Goal: Task Accomplishment & Management: Use online tool/utility

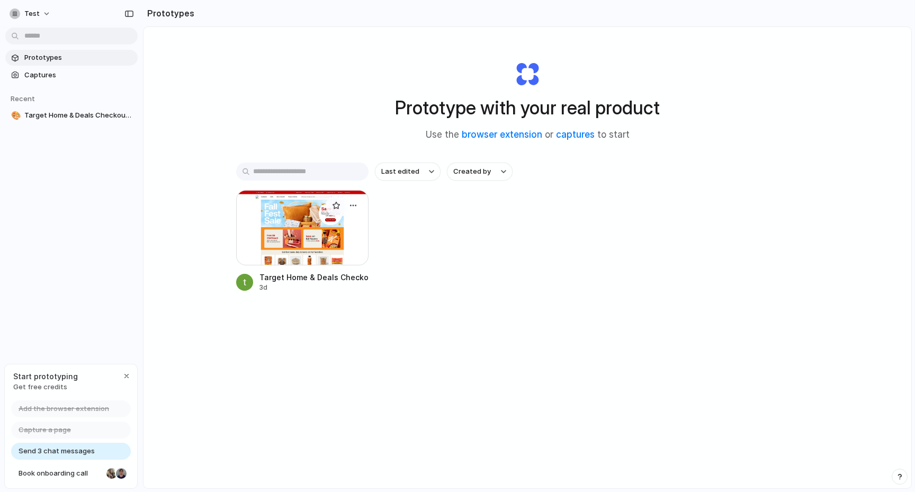
click at [289, 223] on div at bounding box center [302, 227] width 132 height 75
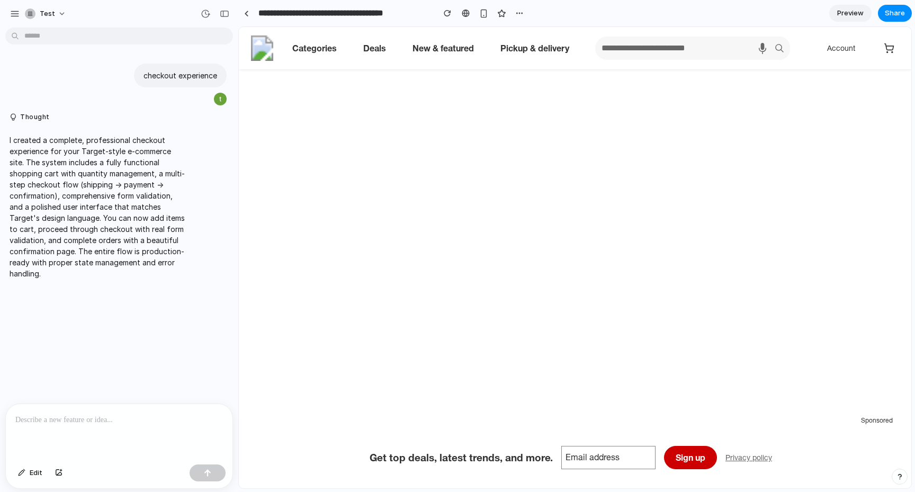
scroll to position [3701, 0]
